Goal: Information Seeking & Learning: Compare options

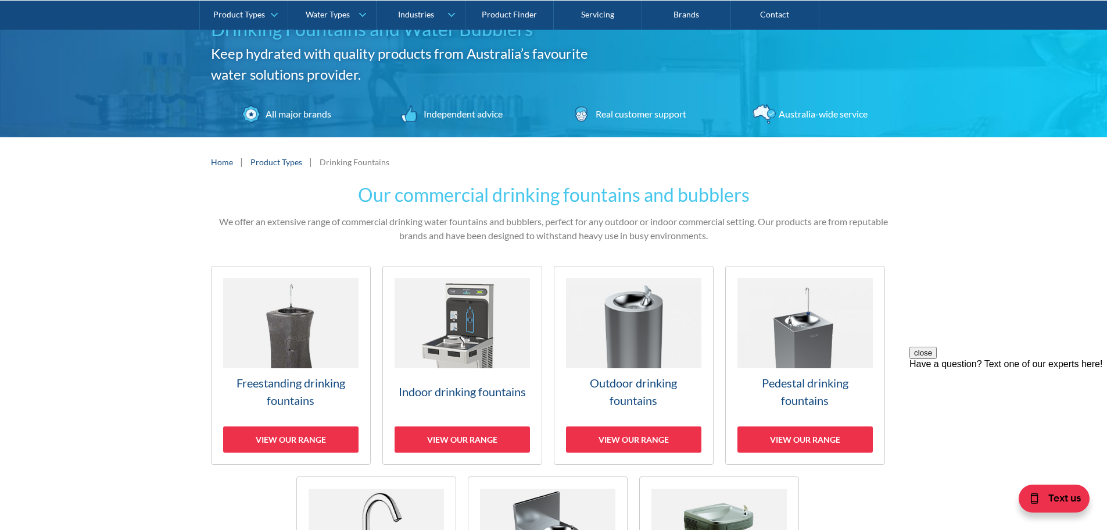
scroll to position [58, 0]
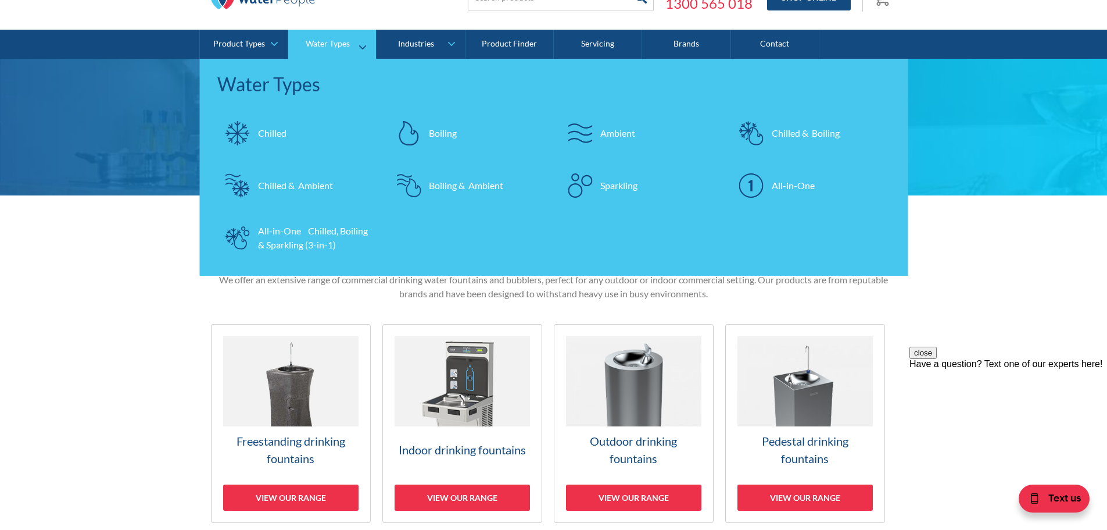
click at [252, 134] on div at bounding box center [237, 133] width 41 height 41
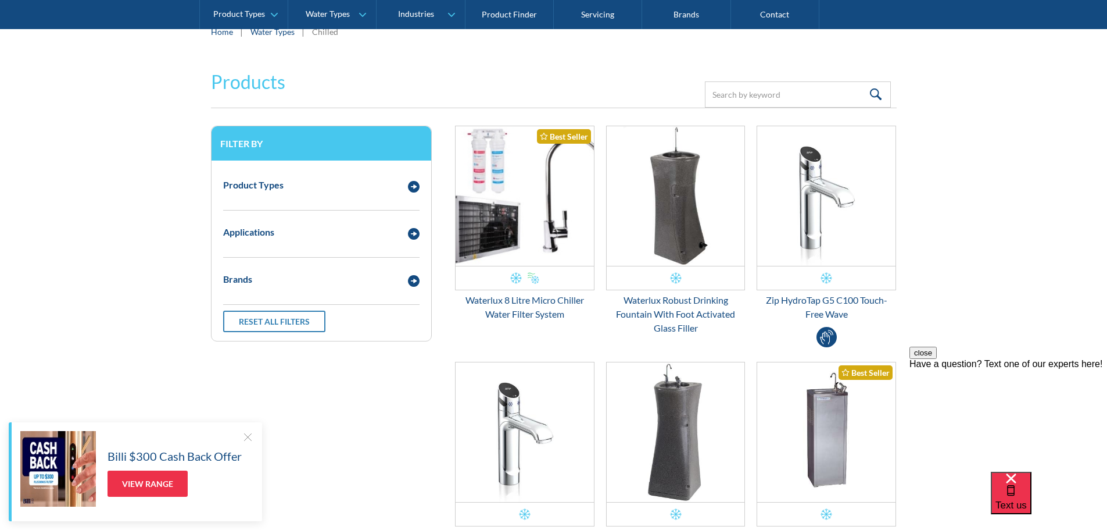
scroll to position [174, 0]
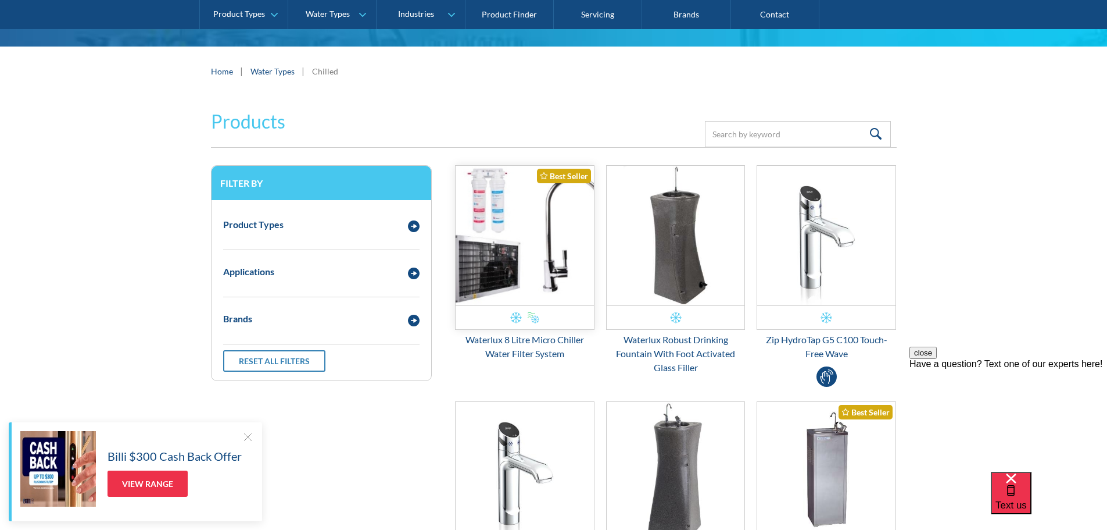
click at [525, 273] on img "Email Form 3" at bounding box center [525, 236] width 138 height 140
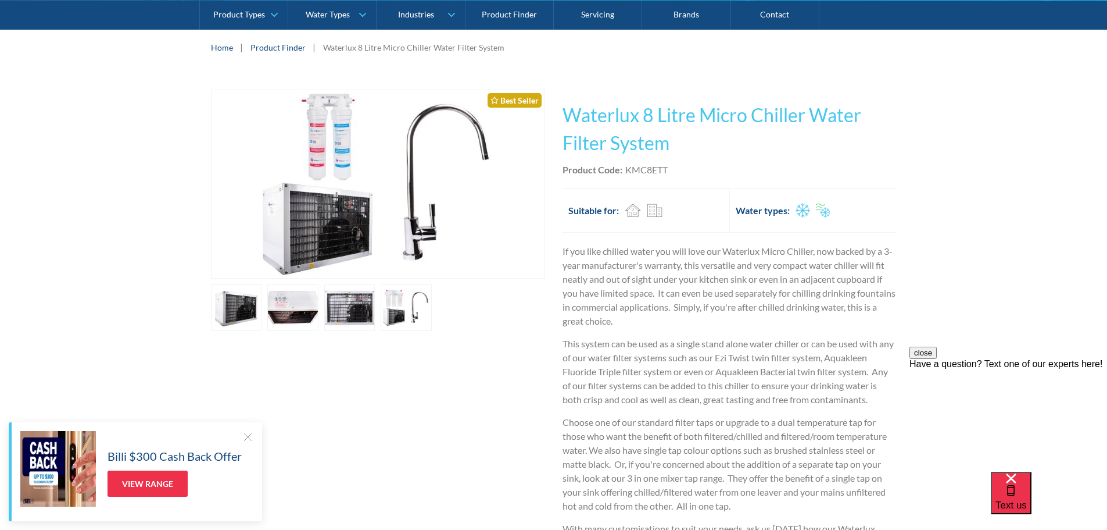
scroll to position [116, 0]
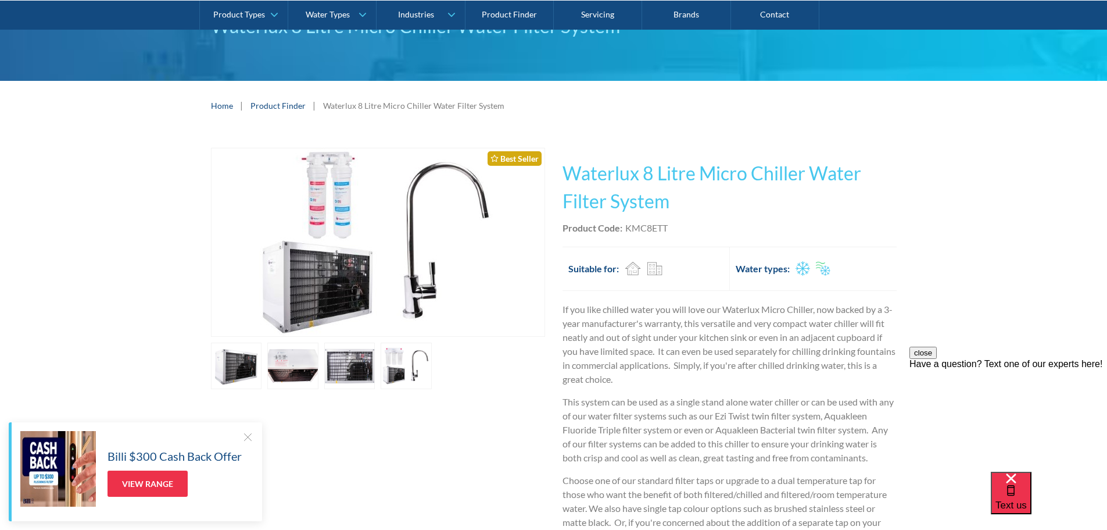
click at [225, 367] on link "open lightbox" at bounding box center [236, 365] width 51 height 47
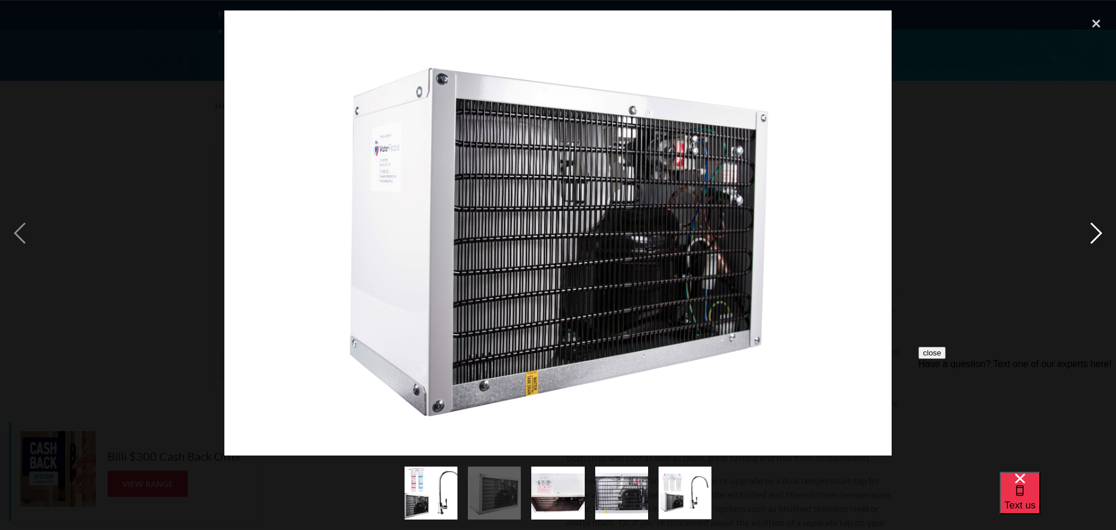
click at [1093, 231] on div "next image" at bounding box center [1097, 232] width 40 height 445
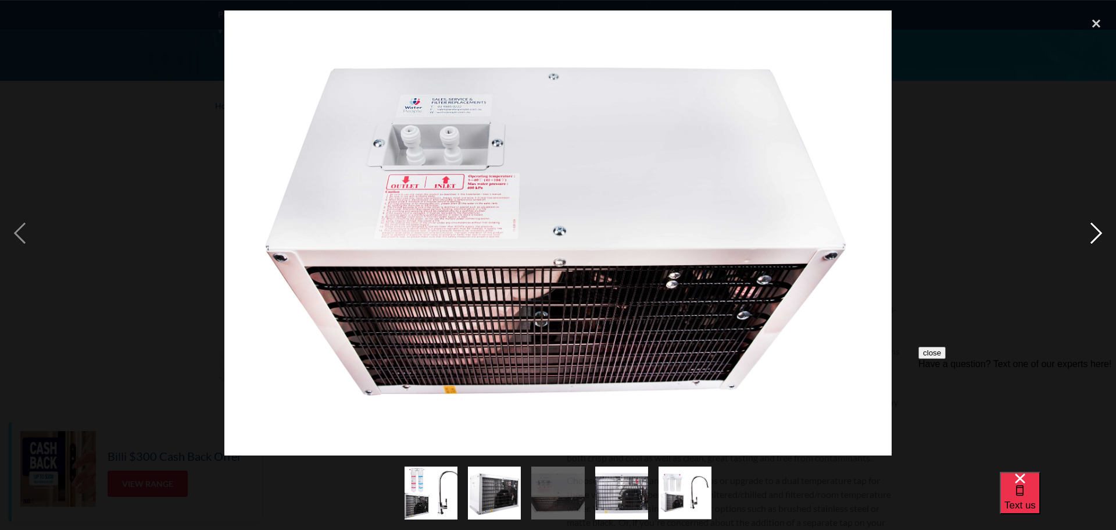
click at [1093, 231] on div "next image" at bounding box center [1097, 232] width 40 height 445
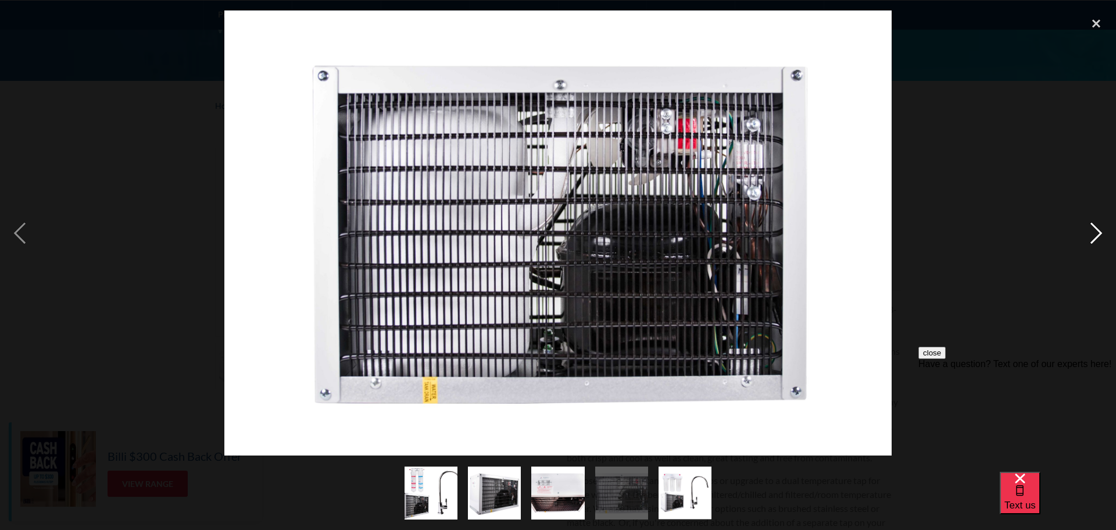
click at [1093, 231] on div "next image" at bounding box center [1097, 232] width 40 height 445
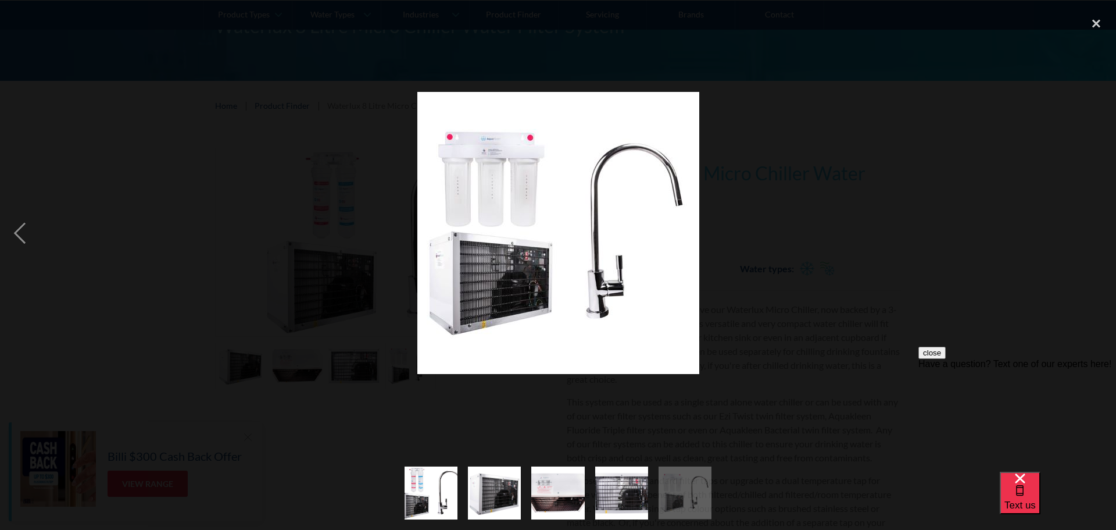
click at [1093, 231] on div "next image" at bounding box center [1097, 232] width 40 height 445
click at [1095, 26] on div "close lightbox" at bounding box center [1097, 23] width 40 height 26
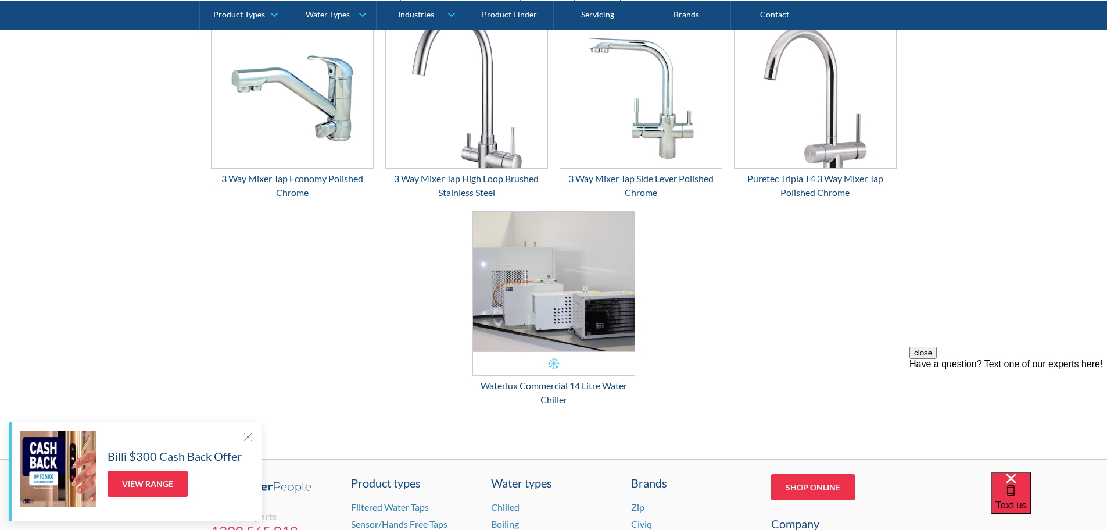
scroll to position [2151, 0]
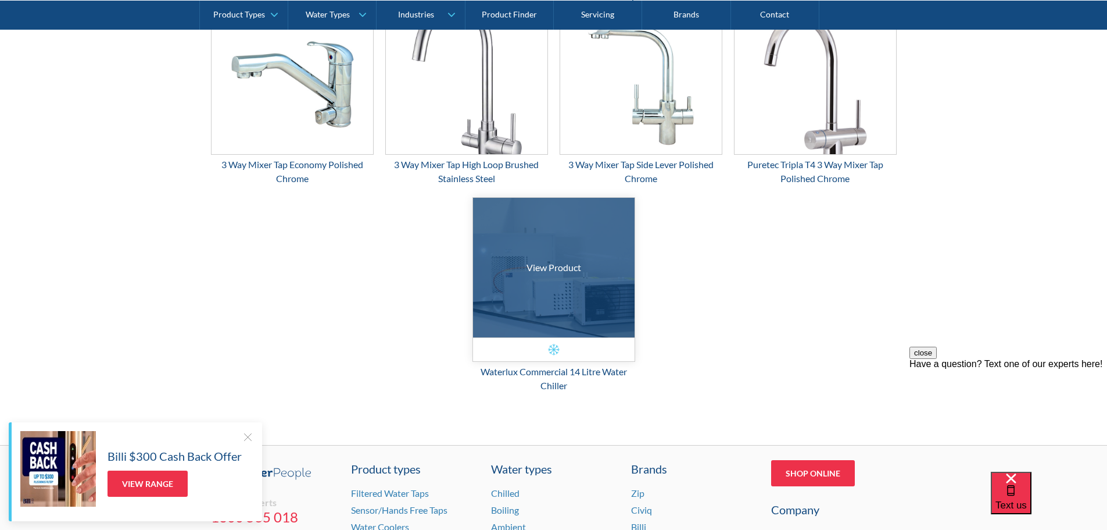
click at [548, 294] on div at bounding box center [554, 267] width 242 height 209
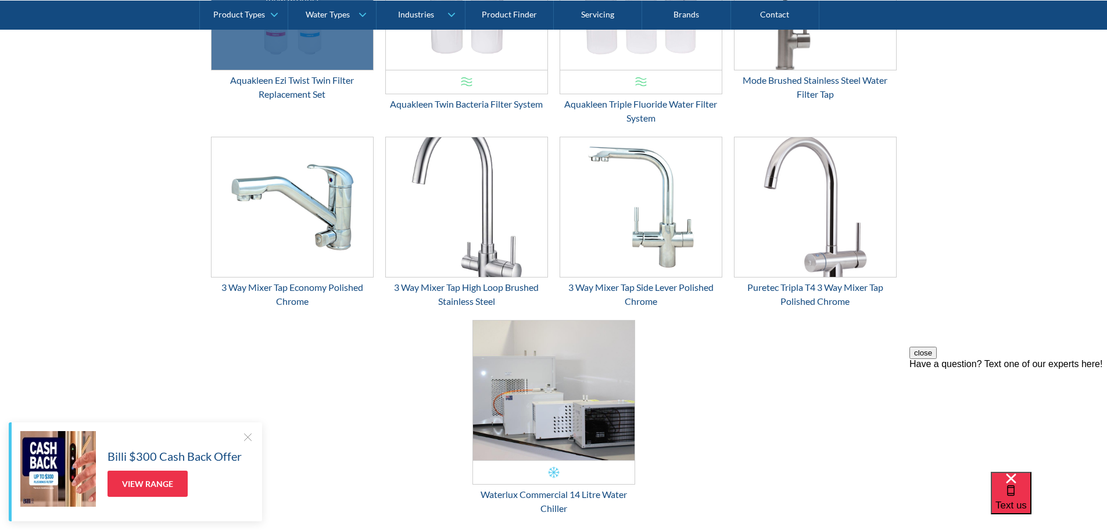
scroll to position [2035, 0]
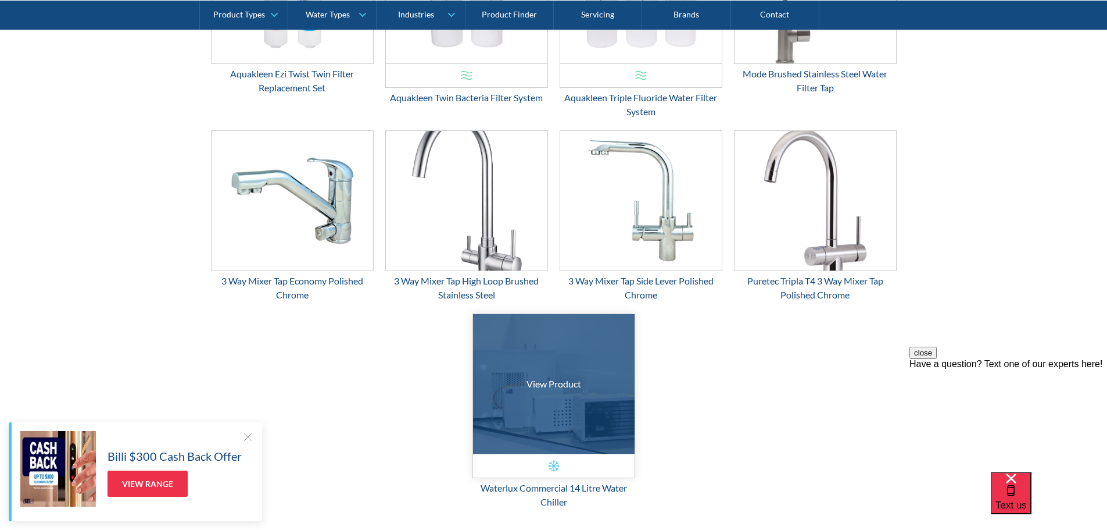
click at [548, 410] on div at bounding box center [554, 383] width 242 height 209
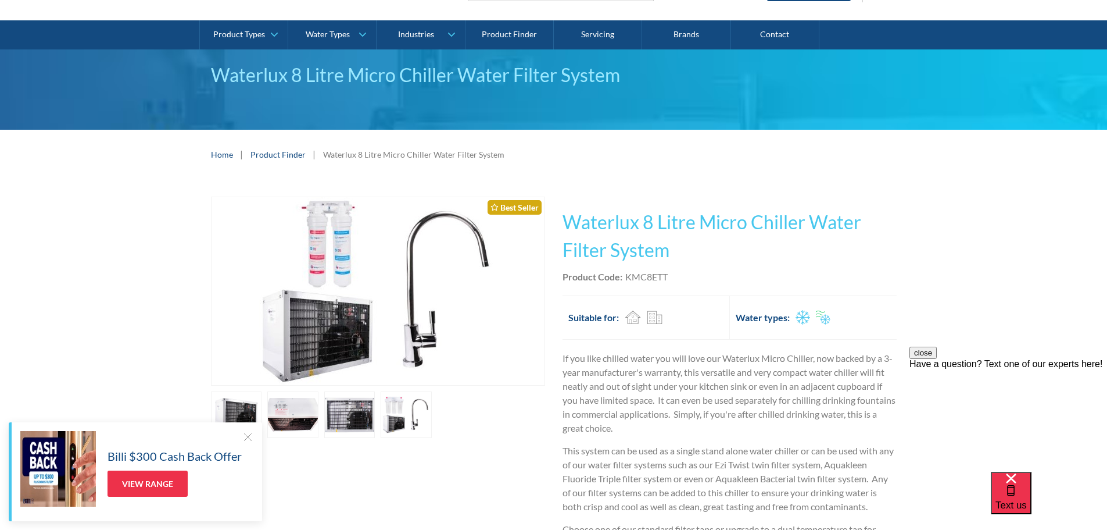
scroll to position [0, 0]
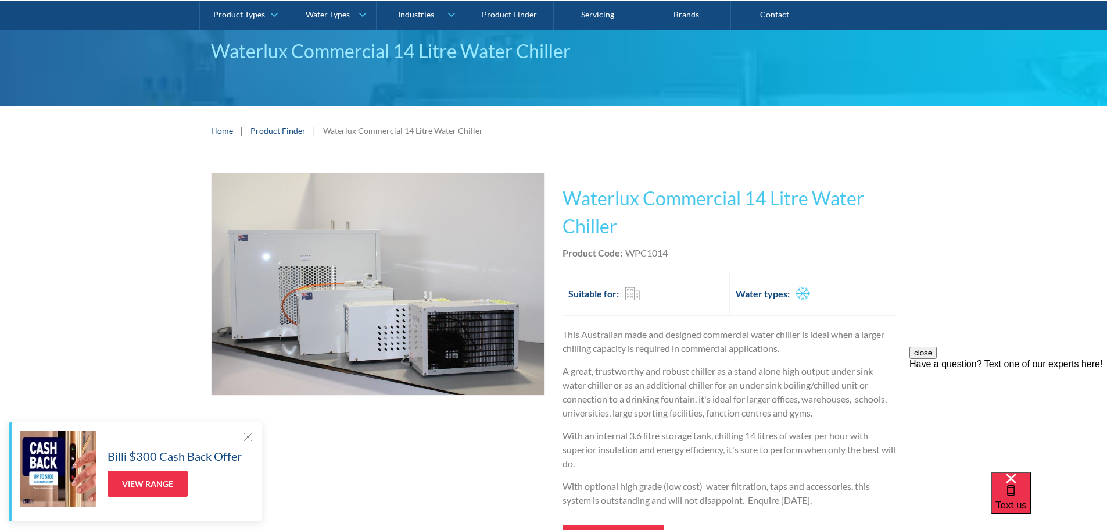
scroll to position [58, 0]
